Goal: Check status: Check status

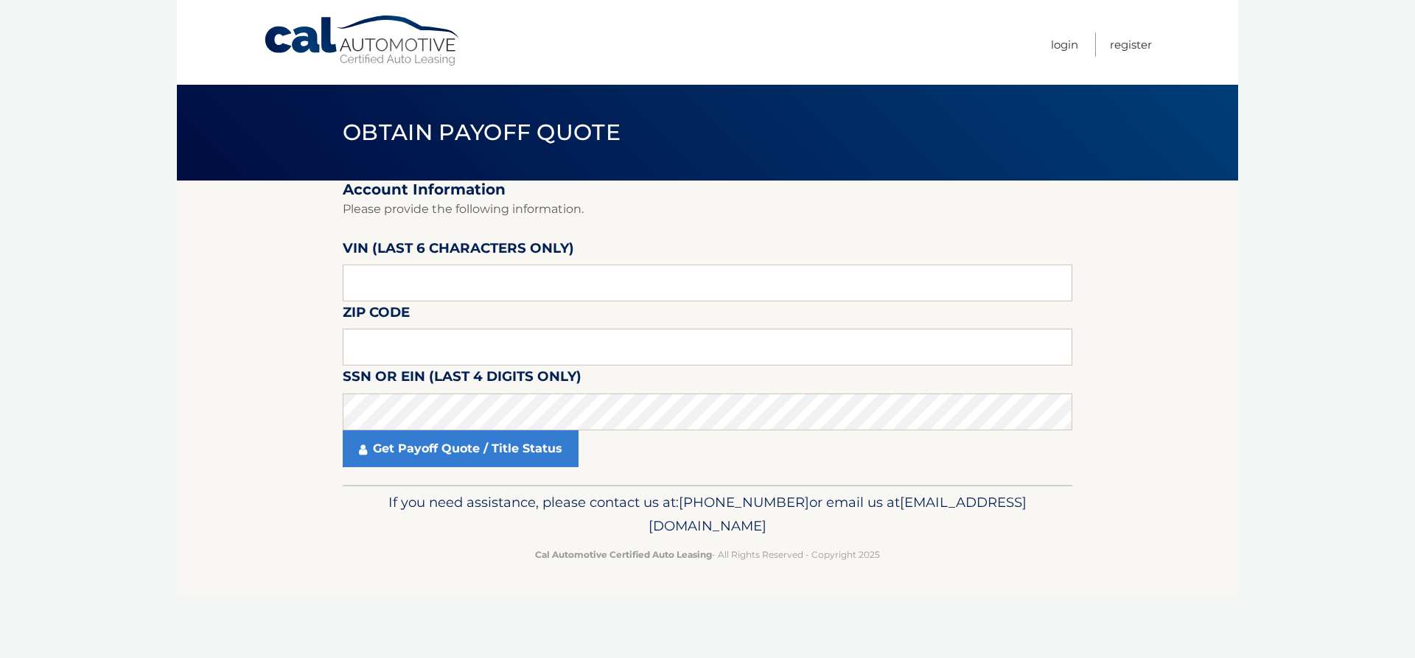
click at [605, 14] on nav "Menu Login Register" at bounding box center [813, 42] width 678 height 85
click at [419, 284] on input "text" at bounding box center [708, 283] width 730 height 37
paste input "368666"
type input "368666"
click at [383, 341] on input "text" at bounding box center [708, 347] width 730 height 37
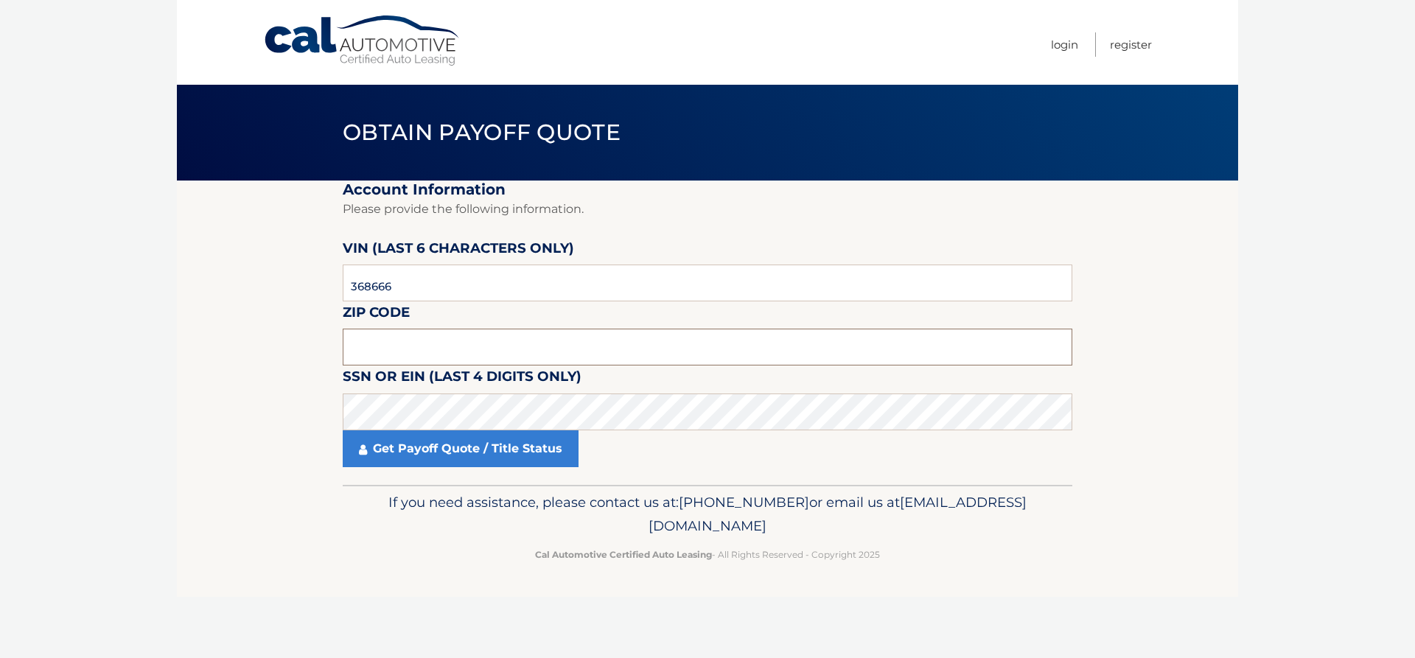
click at [419, 355] on input "text" at bounding box center [708, 347] width 730 height 37
type input "33928"
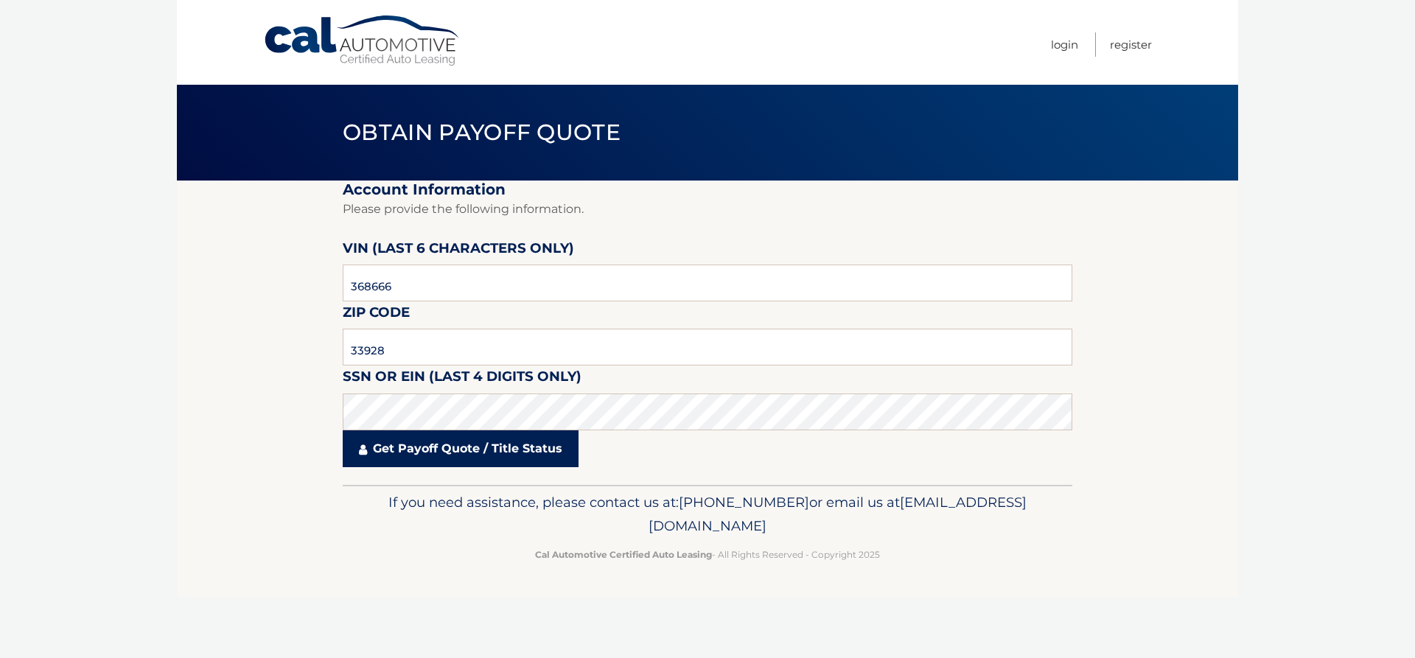
click at [506, 430] on link "Get Payoff Quote / Title Status" at bounding box center [461, 448] width 236 height 37
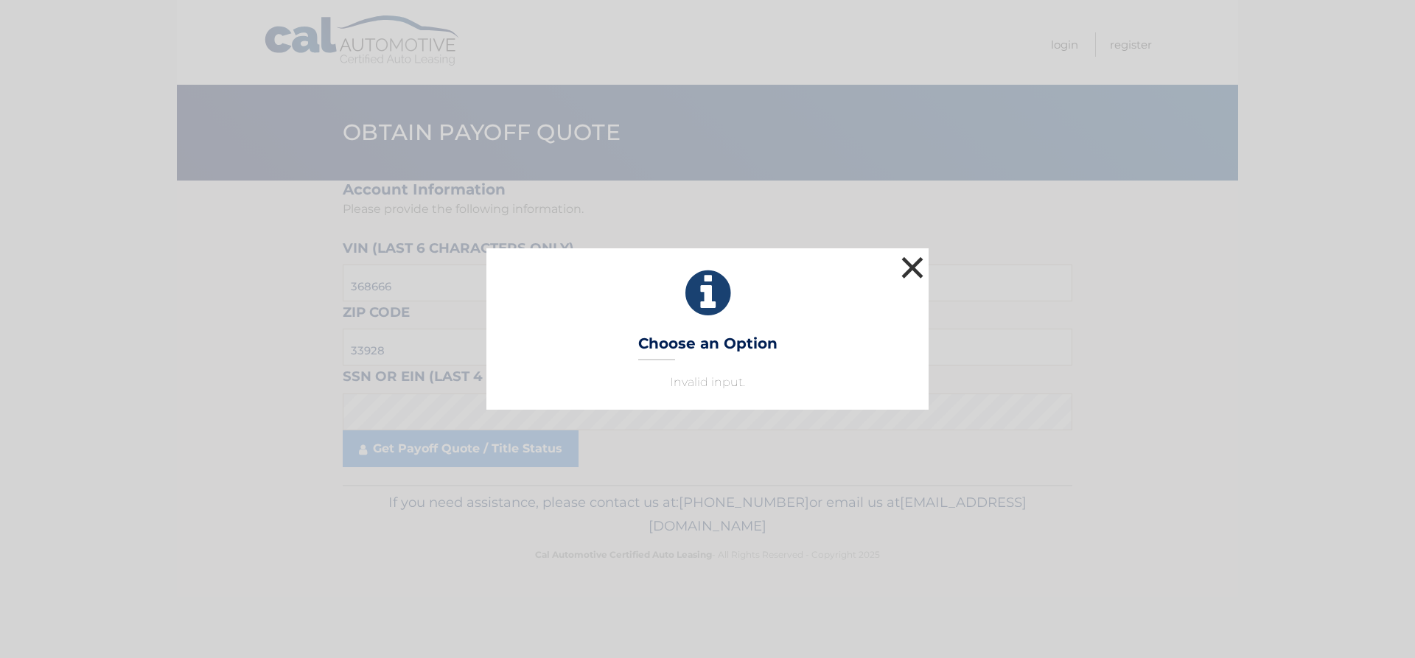
click at [907, 270] on button "×" at bounding box center [912, 267] width 29 height 29
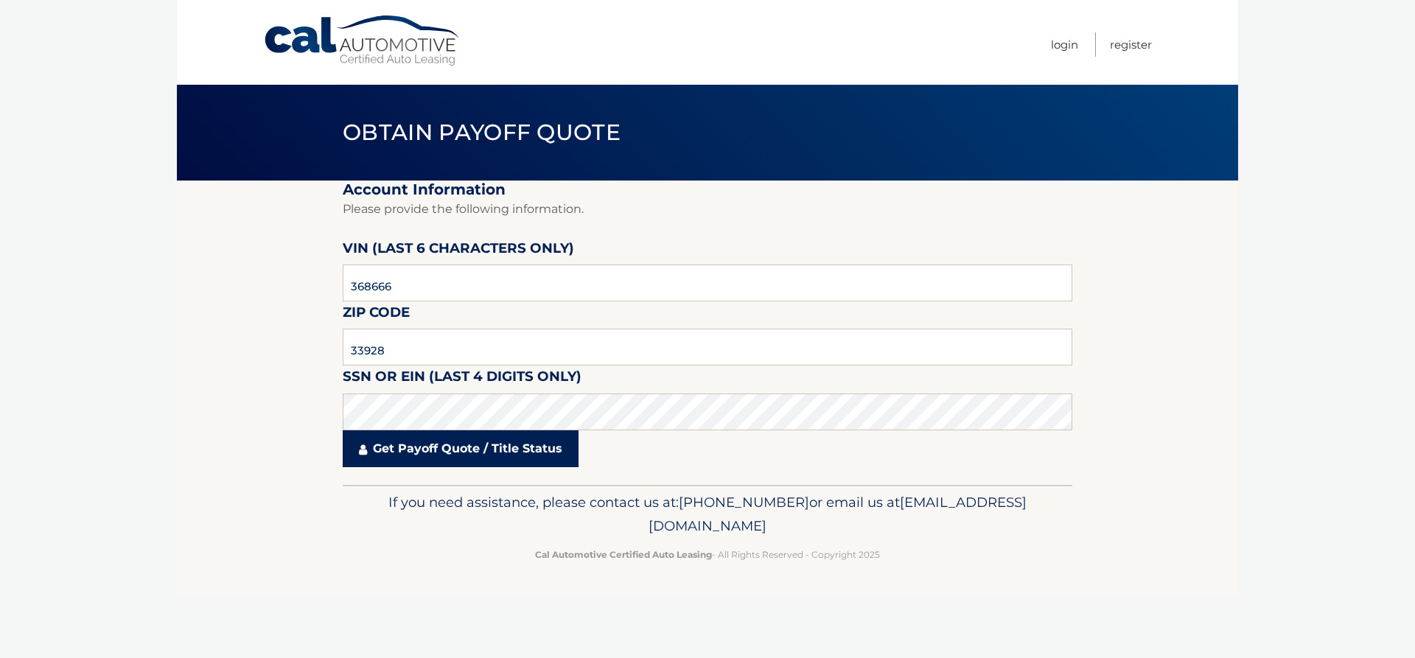
click at [489, 441] on link "Get Payoff Quote / Title Status" at bounding box center [461, 448] width 236 height 37
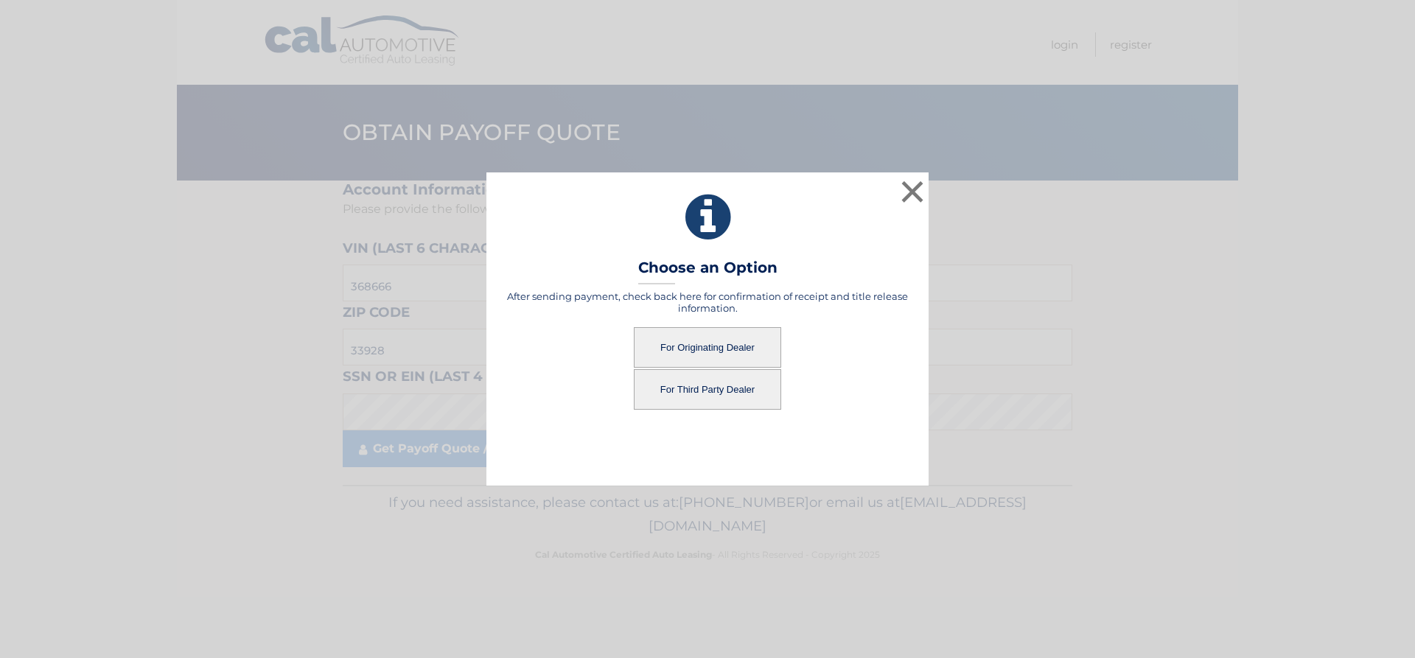
click at [695, 346] on button "For Originating Dealer" at bounding box center [707, 347] width 147 height 41
